Goal: Check status

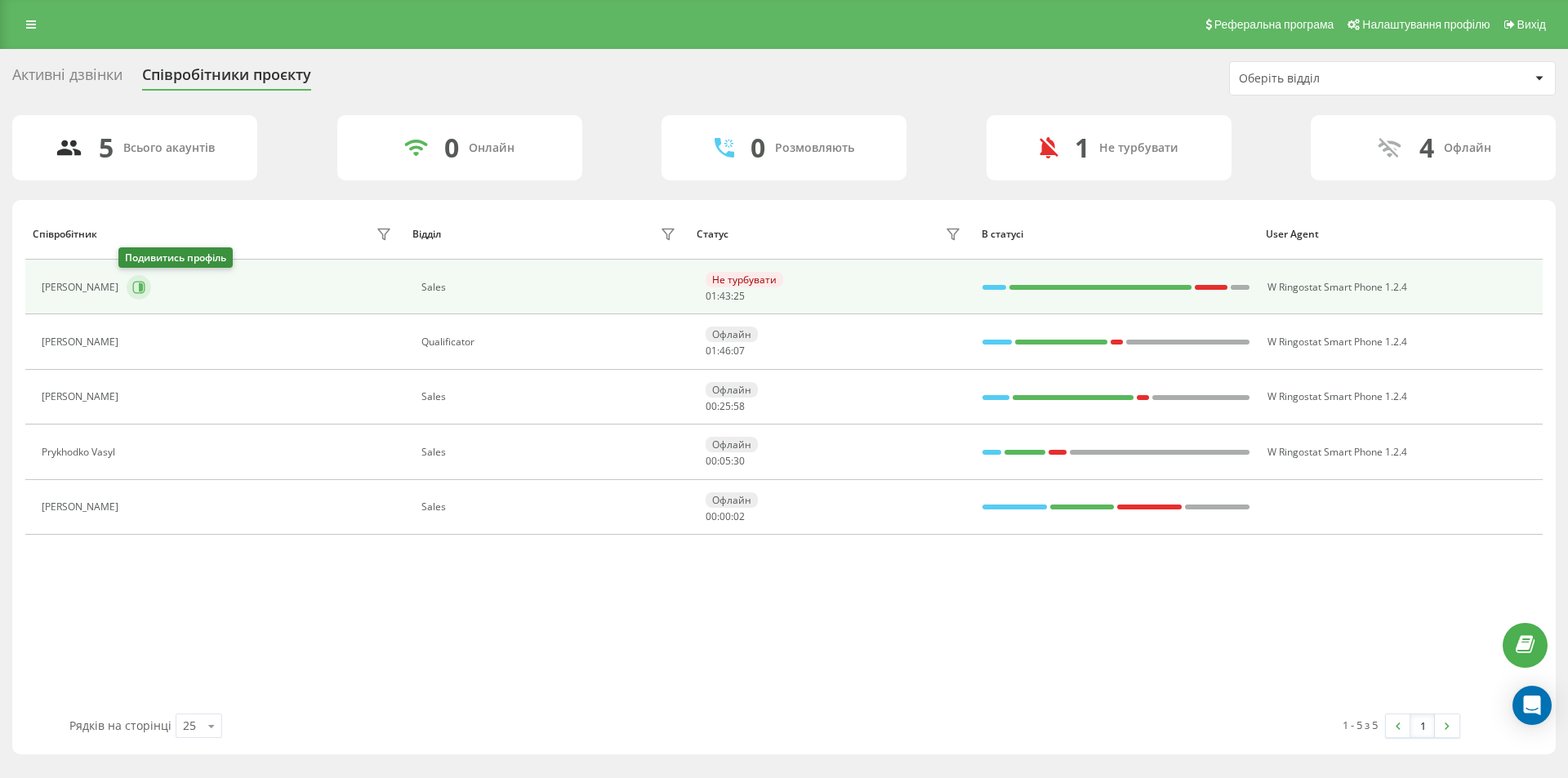
click at [138, 287] on icon at bounding box center [140, 287] width 4 height 8
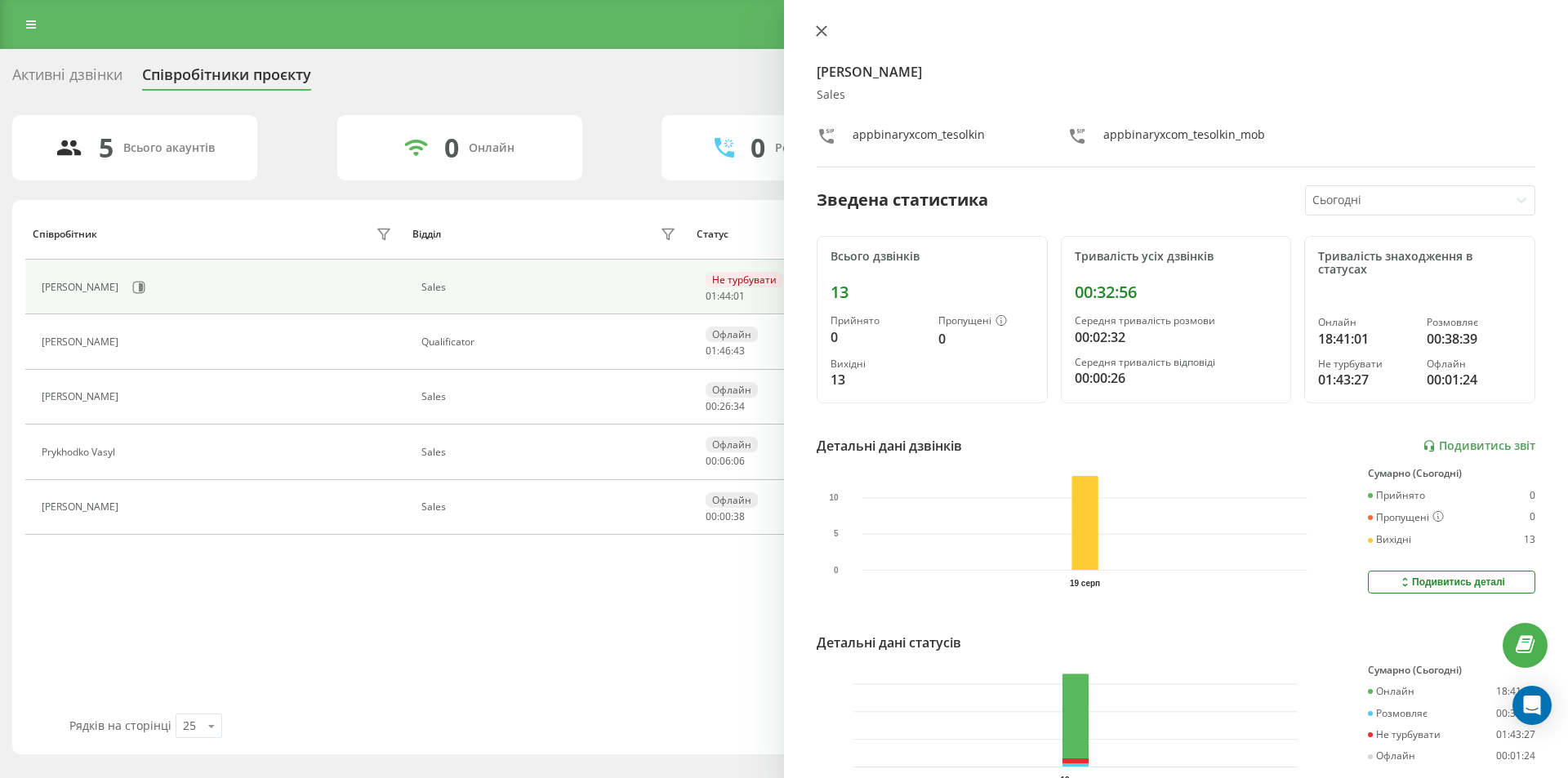
click at [823, 32] on icon at bounding box center [821, 31] width 10 height 10
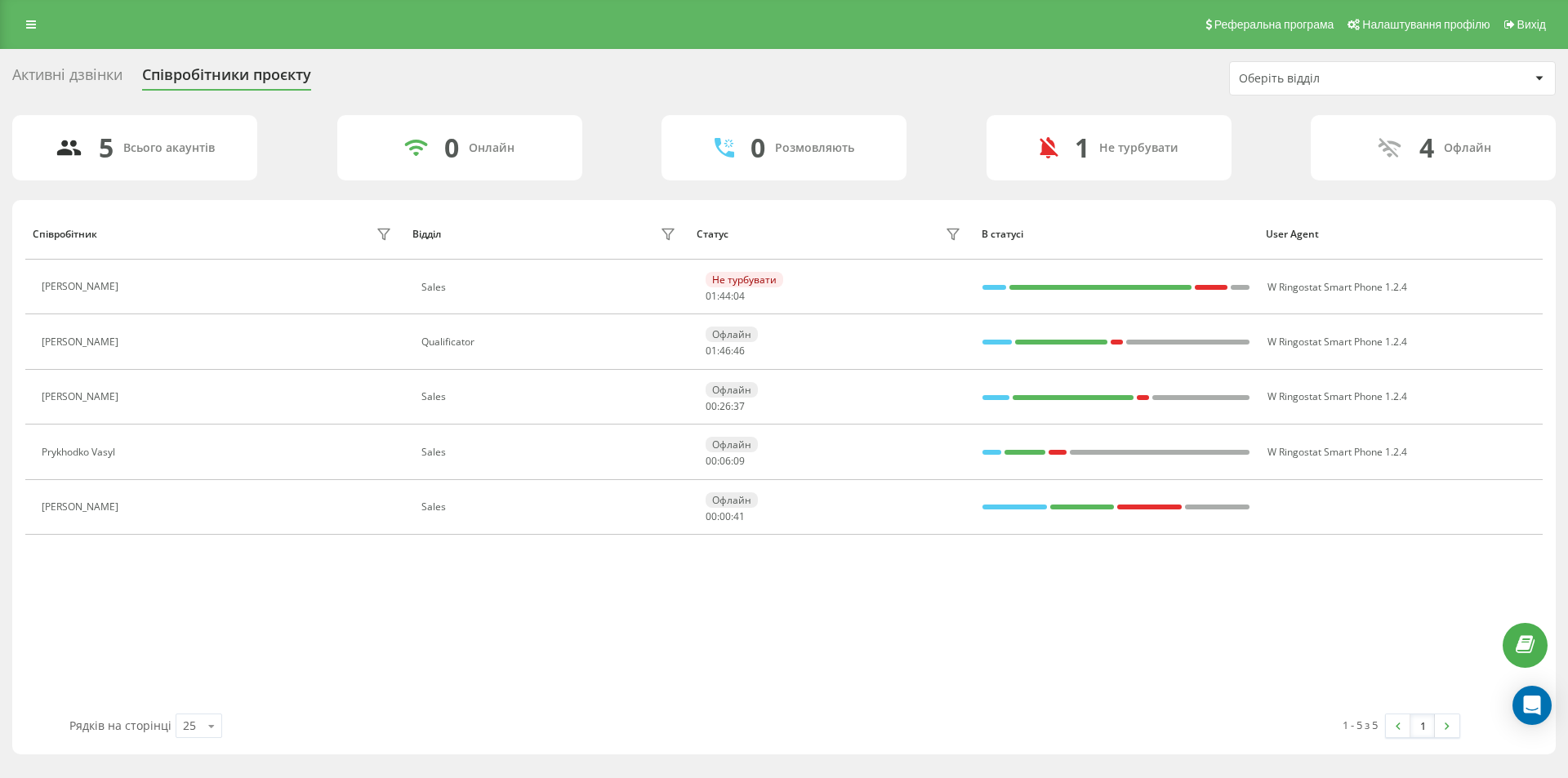
click at [877, 66] on div "Активні дзвінки Співробітники проєкту Оберіть відділ" at bounding box center [784, 78] width 1543 height 35
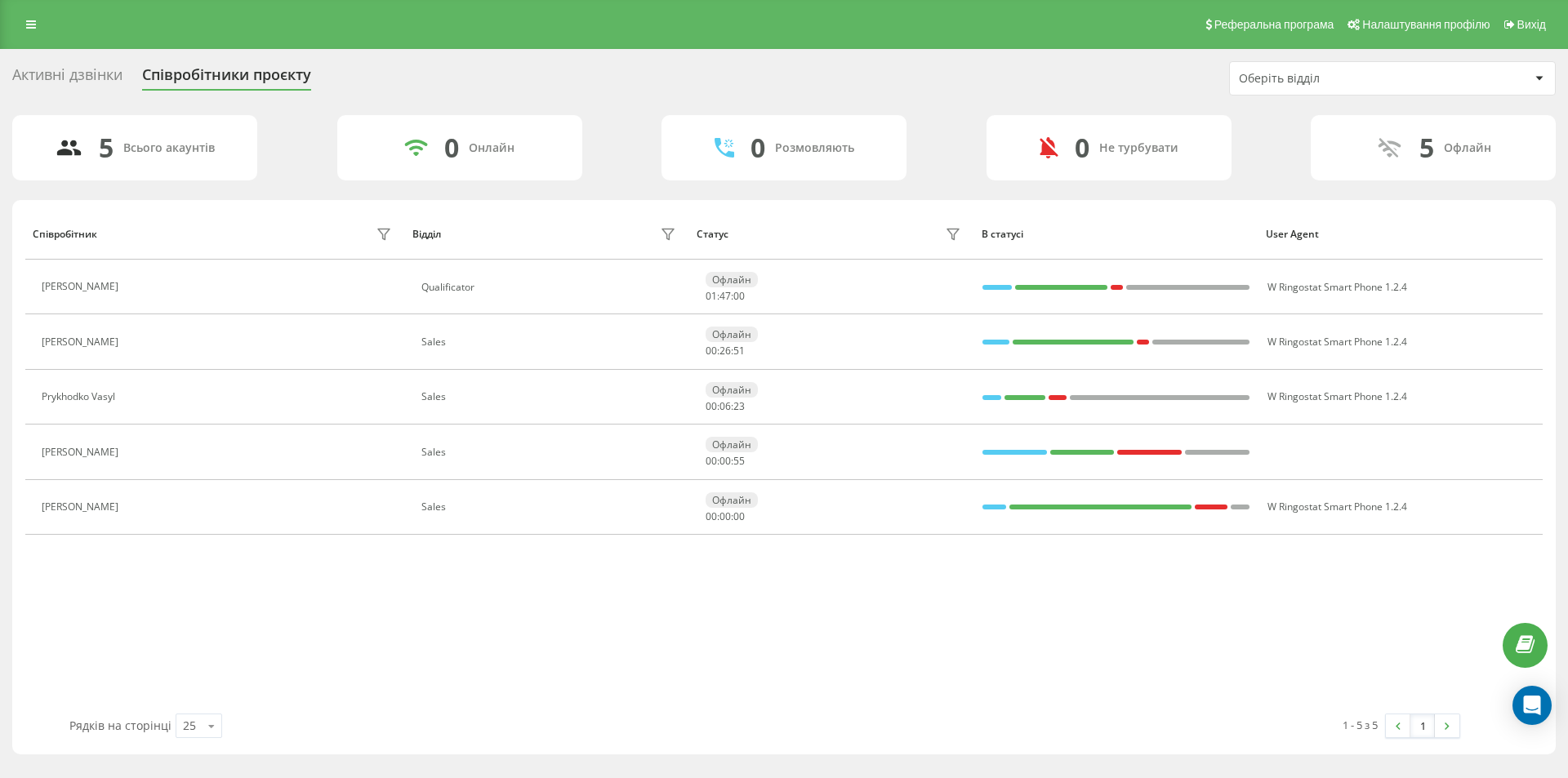
click at [843, 77] on div "Активні дзвінки Співробітники проєкту Оберіть відділ" at bounding box center [784, 78] width 1543 height 35
click at [1009, 72] on div "Активні дзвінки Співробітники проєкту Оберіть відділ" at bounding box center [784, 78] width 1543 height 35
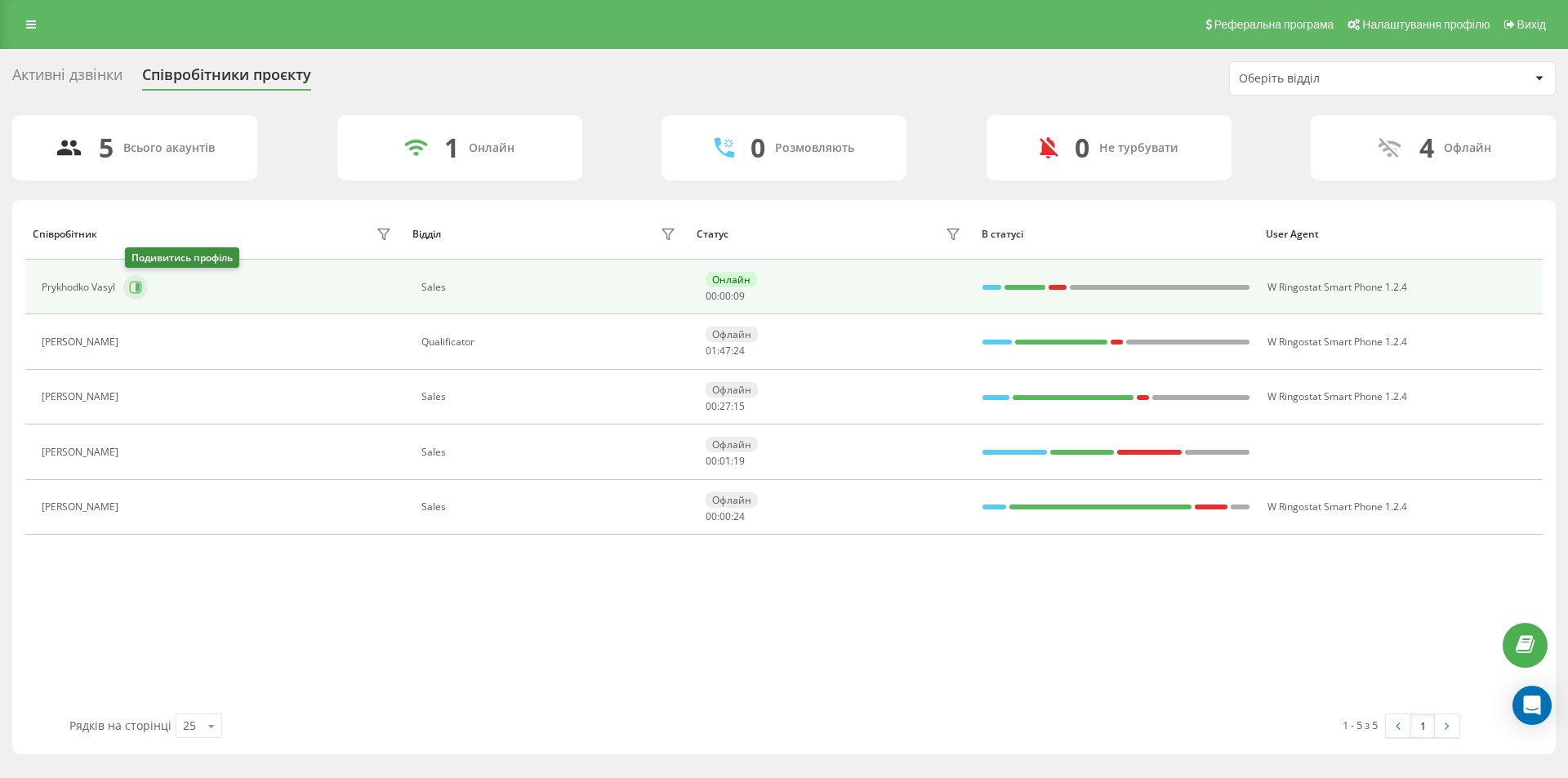
click at [138, 286] on icon at bounding box center [138, 287] width 4 height 8
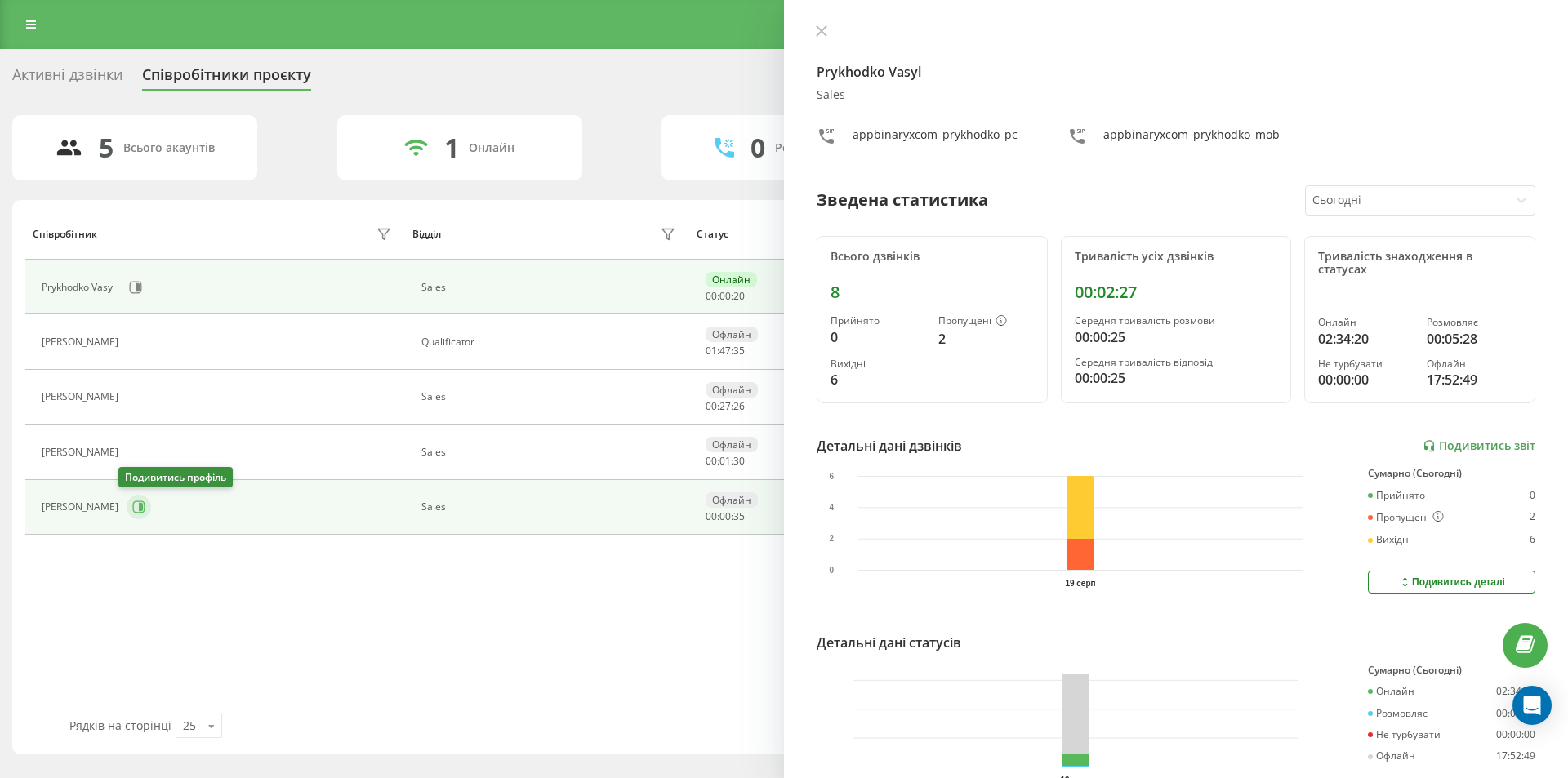
click at [133, 512] on icon at bounding box center [138, 507] width 13 height 13
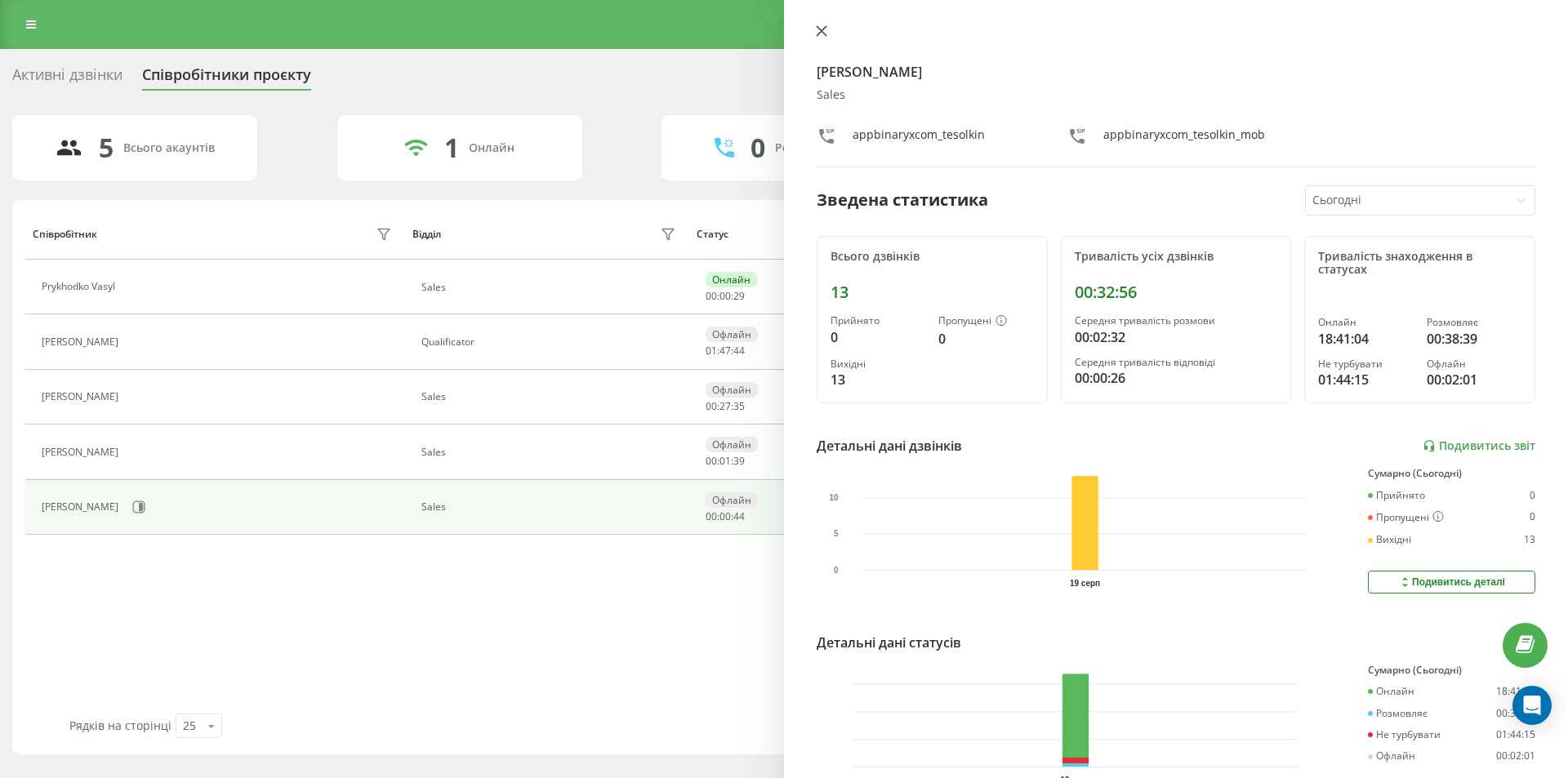
click at [813, 36] on button at bounding box center [821, 32] width 21 height 15
